Goal: Transaction & Acquisition: Purchase product/service

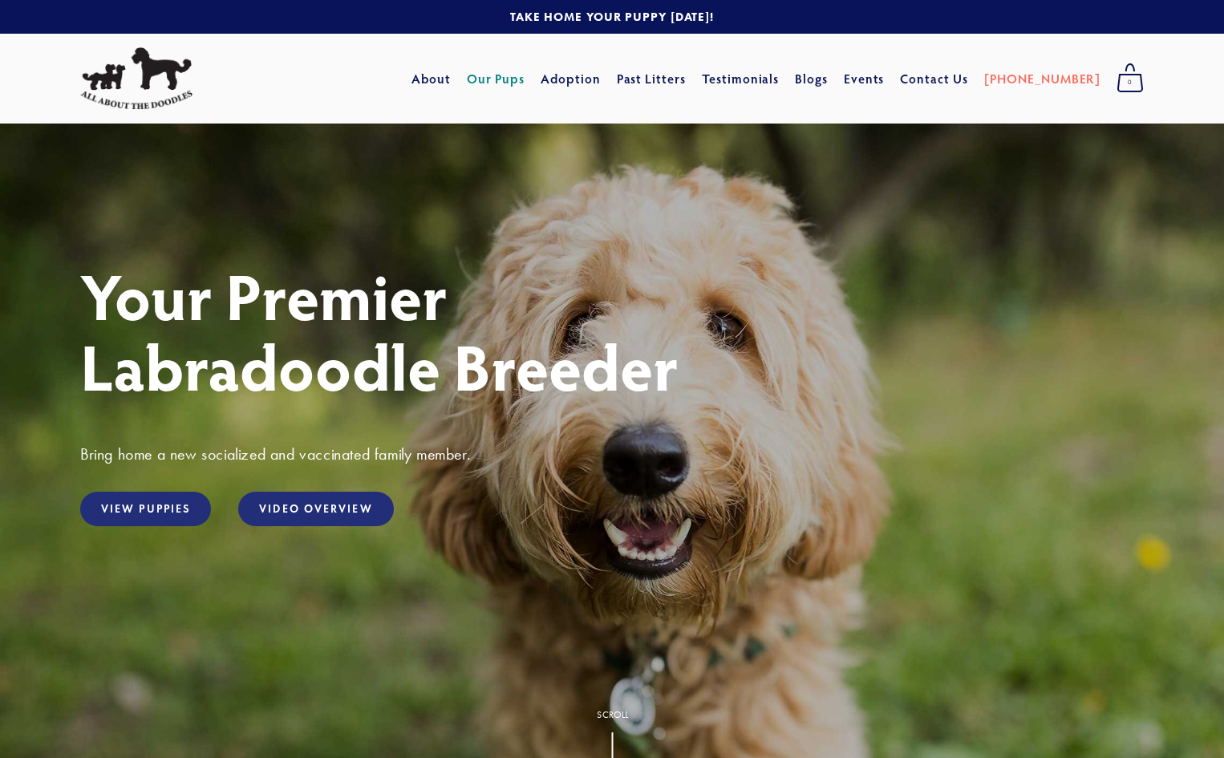
click at [525, 82] on link "Our Pups" at bounding box center [496, 78] width 59 height 29
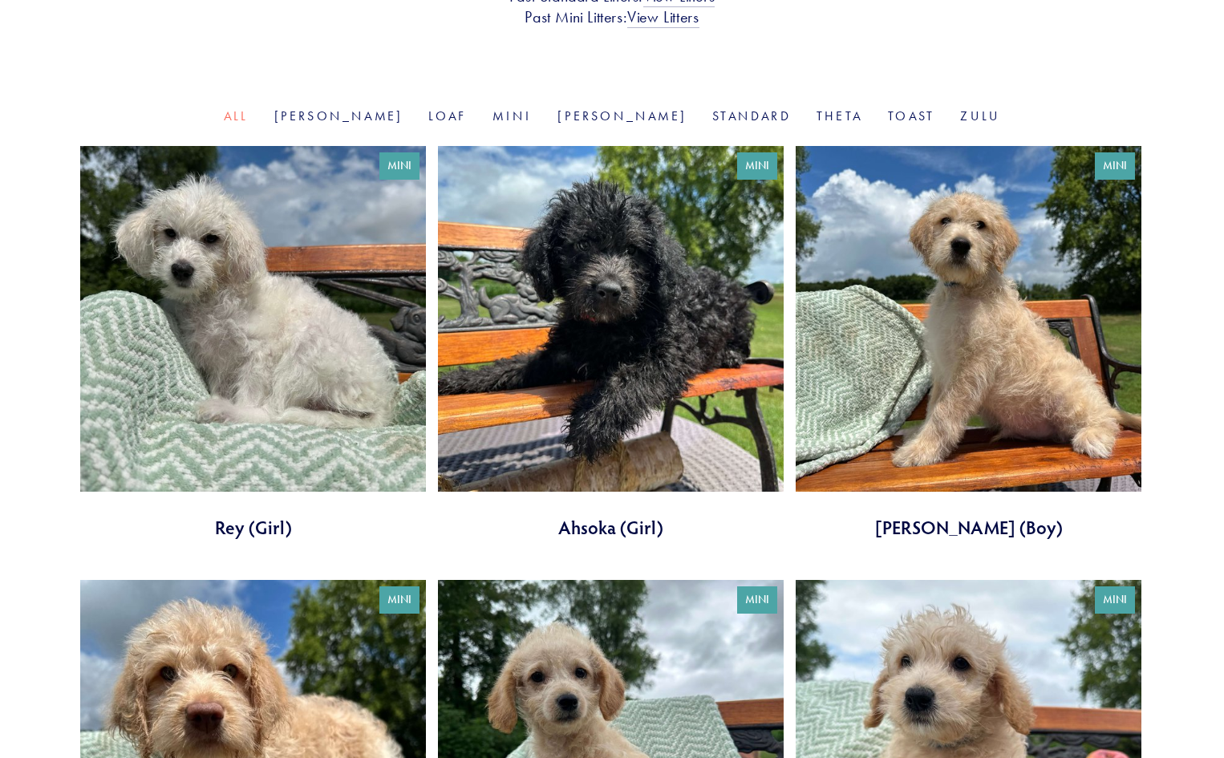
scroll to position [481, 0]
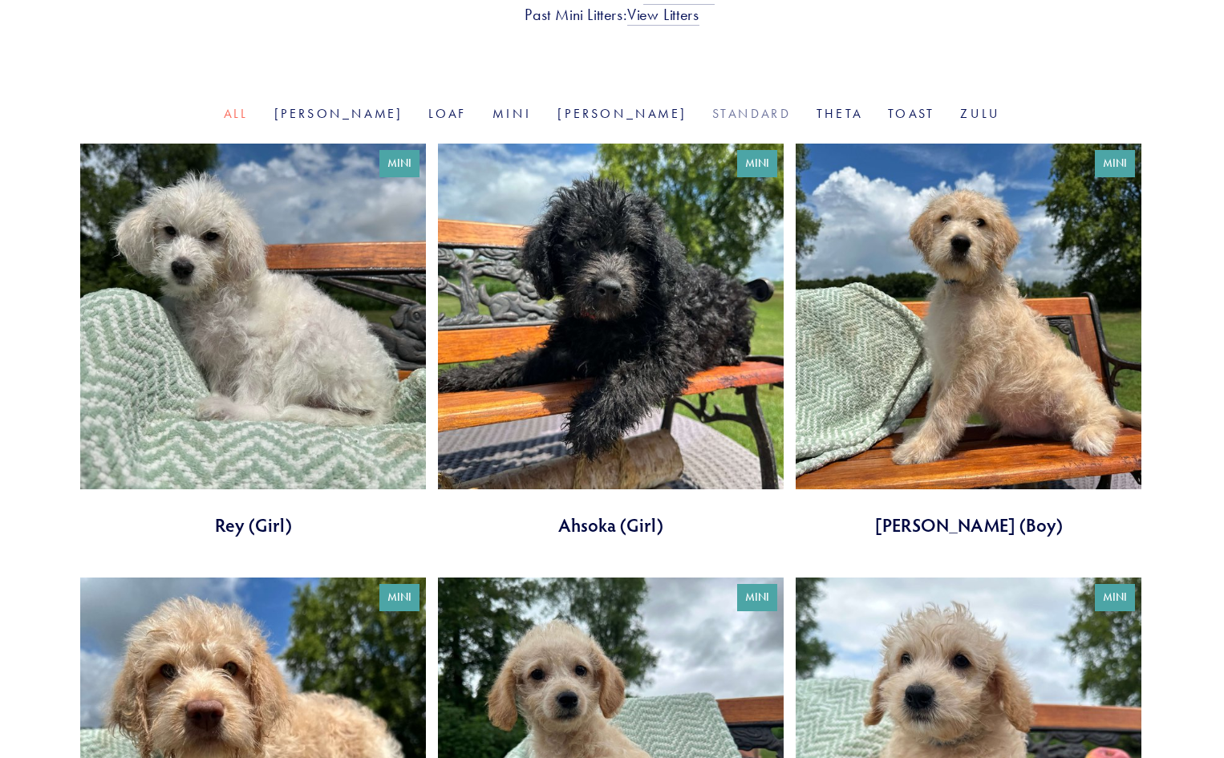
click at [712, 112] on link "Standard" at bounding box center [751, 113] width 79 height 15
